Goal: Navigation & Orientation: Understand site structure

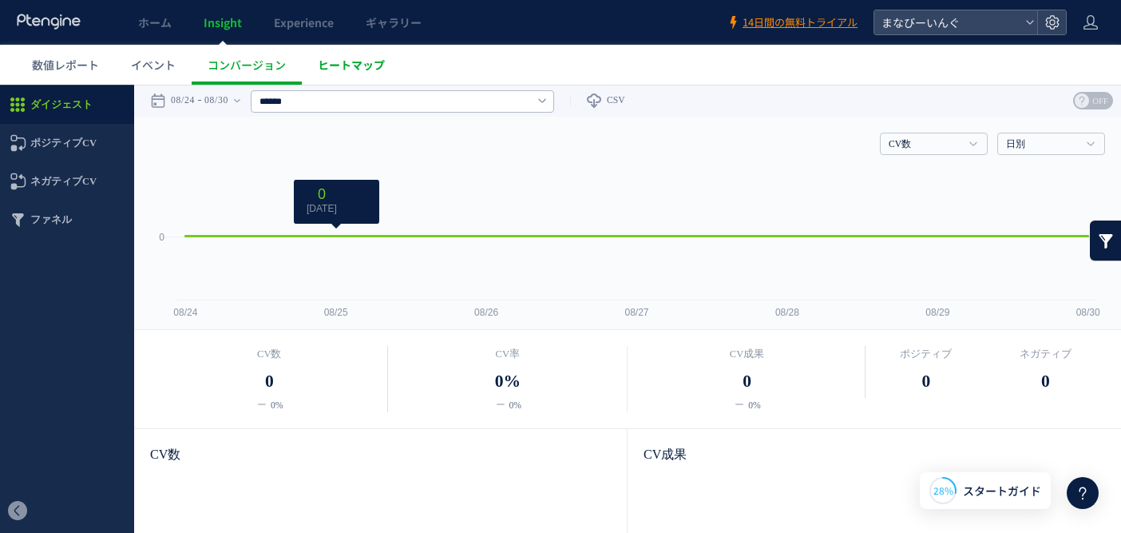
click at [343, 70] on span "ヒートマップ" at bounding box center [351, 65] width 67 height 16
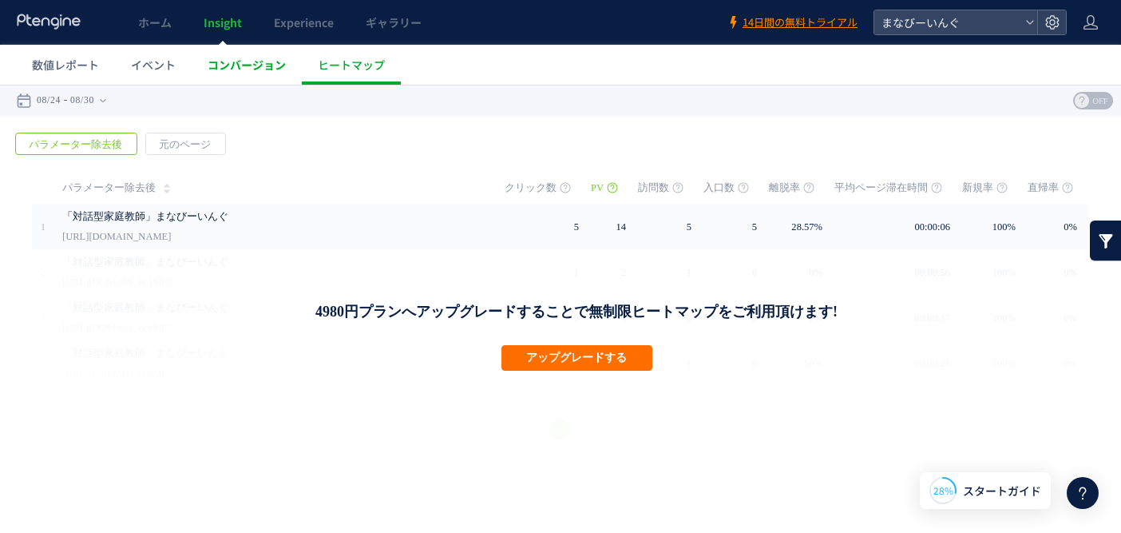
click at [260, 60] on span "コンバージョン" at bounding box center [247, 65] width 78 height 16
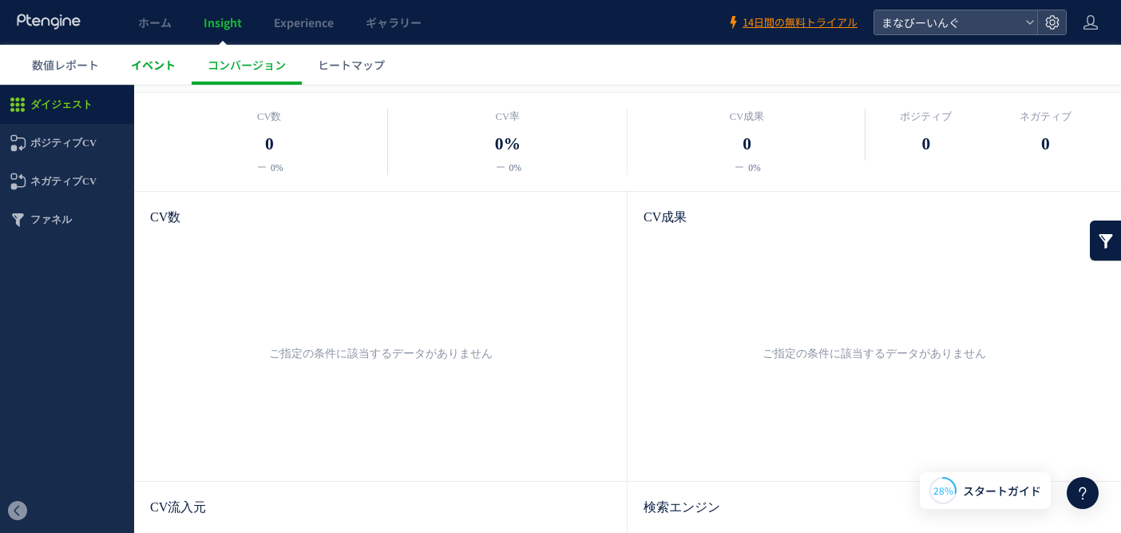
click at [143, 60] on span "イベント" at bounding box center [153, 65] width 45 height 16
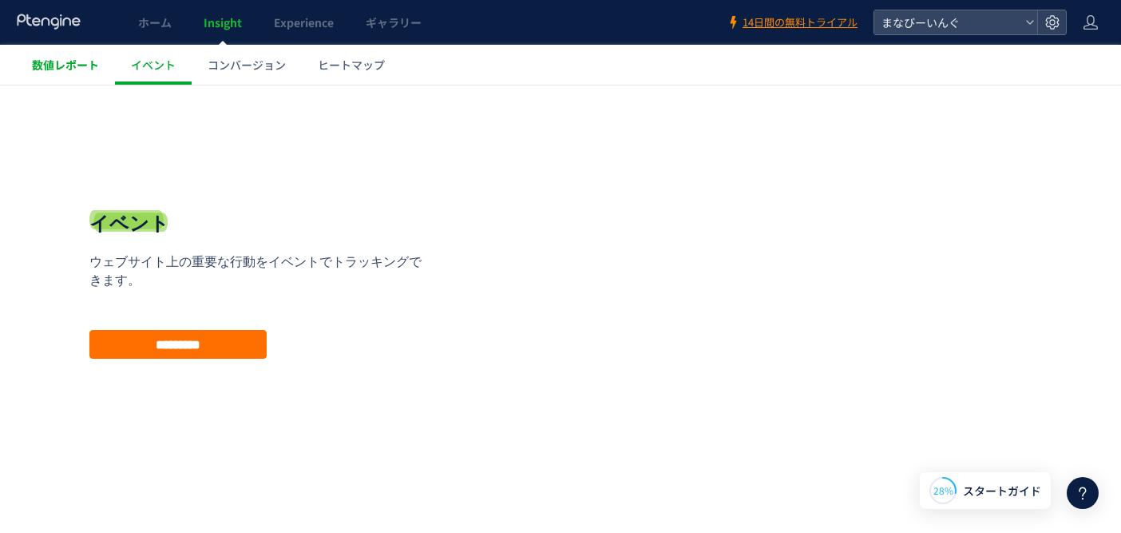
click at [60, 78] on link "数値レポート" at bounding box center [65, 65] width 99 height 40
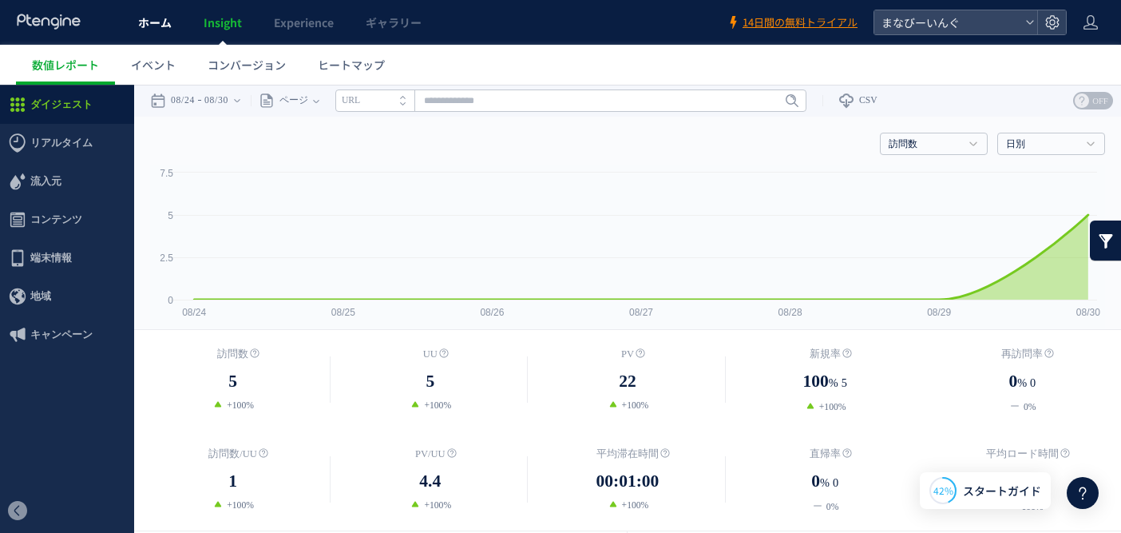
click at [145, 25] on span "ホーム" at bounding box center [155, 22] width 34 height 16
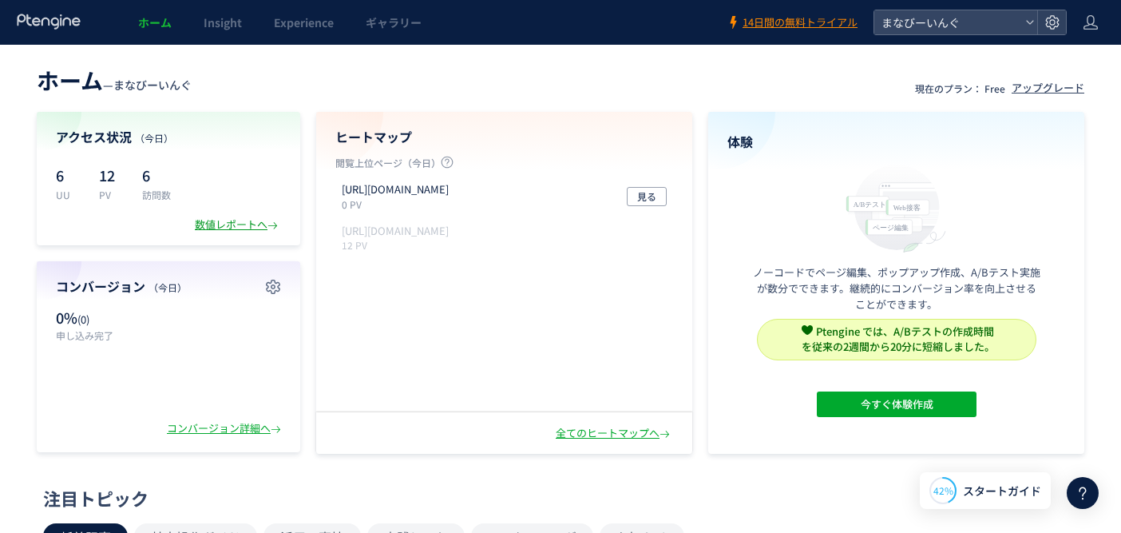
click at [228, 230] on div "数値レポートへ" at bounding box center [238, 224] width 86 height 15
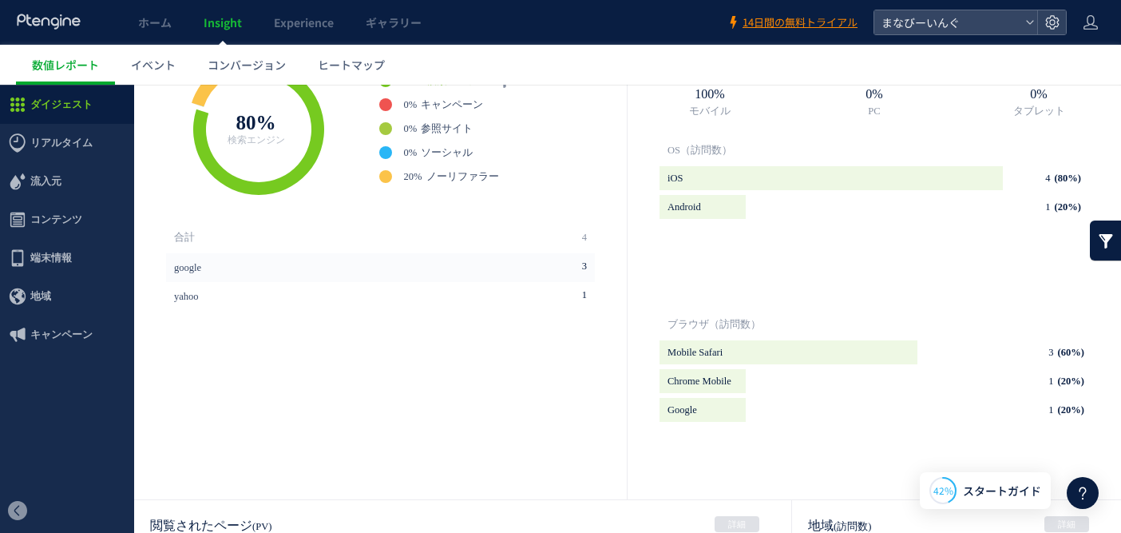
scroll to position [888, 0]
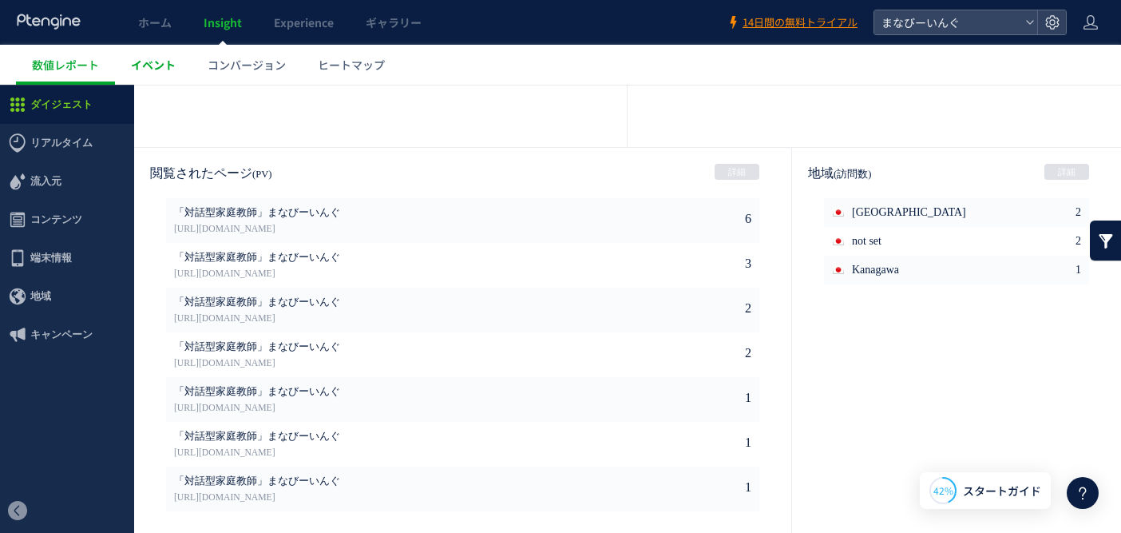
click at [151, 57] on span "イベント" at bounding box center [153, 65] width 45 height 16
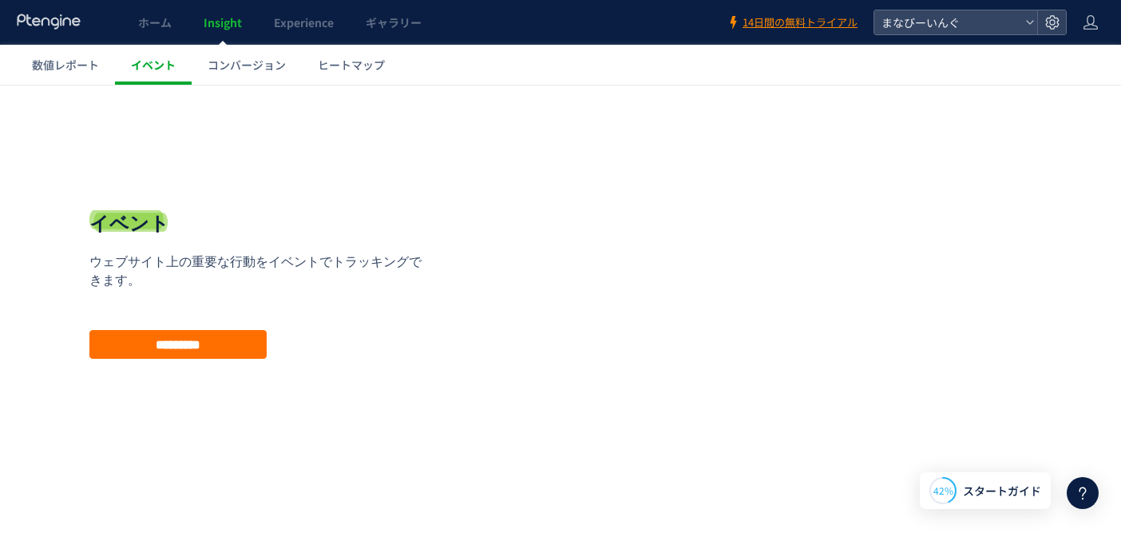
scroll to position [23, 0]
click at [236, 63] on span "コンバージョン" at bounding box center [247, 65] width 78 height 16
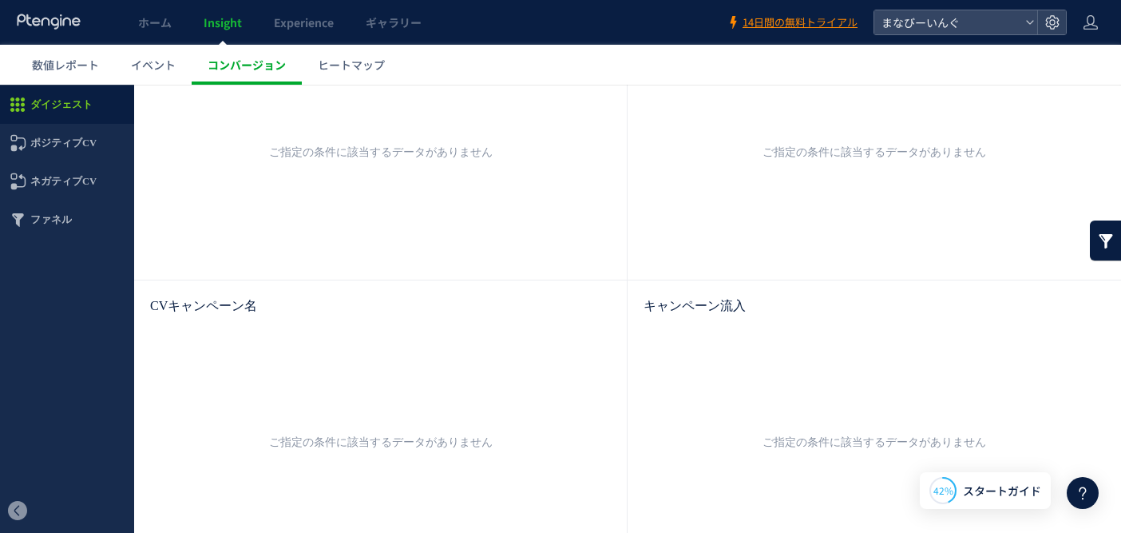
scroll to position [765, 0]
